Goal: Navigation & Orientation: Find specific page/section

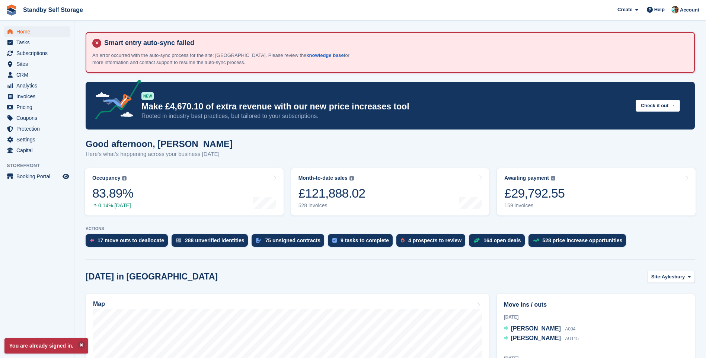
click at [145, 56] on p "An error occurred with the auto-sync process for the site: Aylesbury. Please re…" at bounding box center [222, 59] width 260 height 15
click at [20, 63] on span "Sites" at bounding box center [38, 64] width 45 height 10
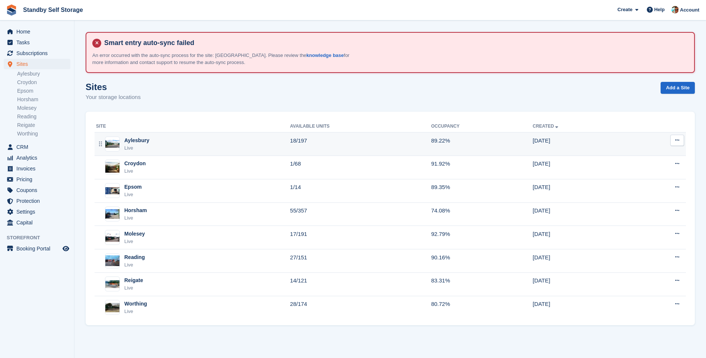
click at [138, 144] on div "Aylesbury" at bounding box center [136, 141] width 25 height 8
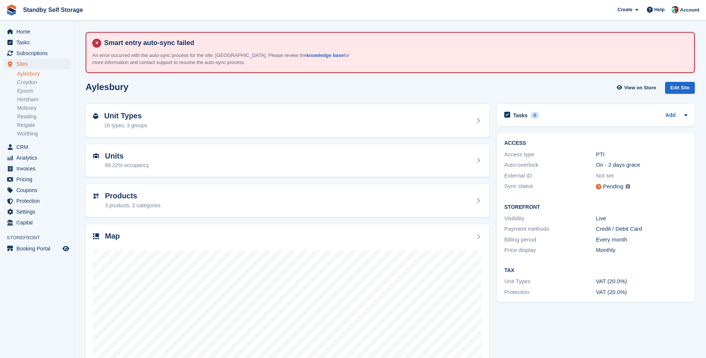
click at [612, 190] on div "Pending" at bounding box center [613, 186] width 20 height 9
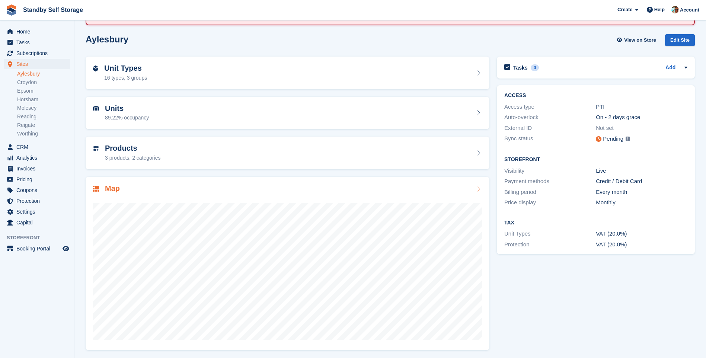
scroll to position [49, 0]
click at [26, 132] on link "Worthing" at bounding box center [43, 133] width 53 height 7
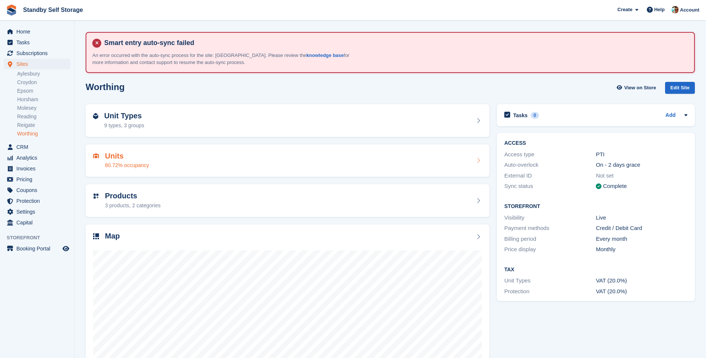
scroll to position [49, 0]
